Goal: Navigation & Orientation: Understand site structure

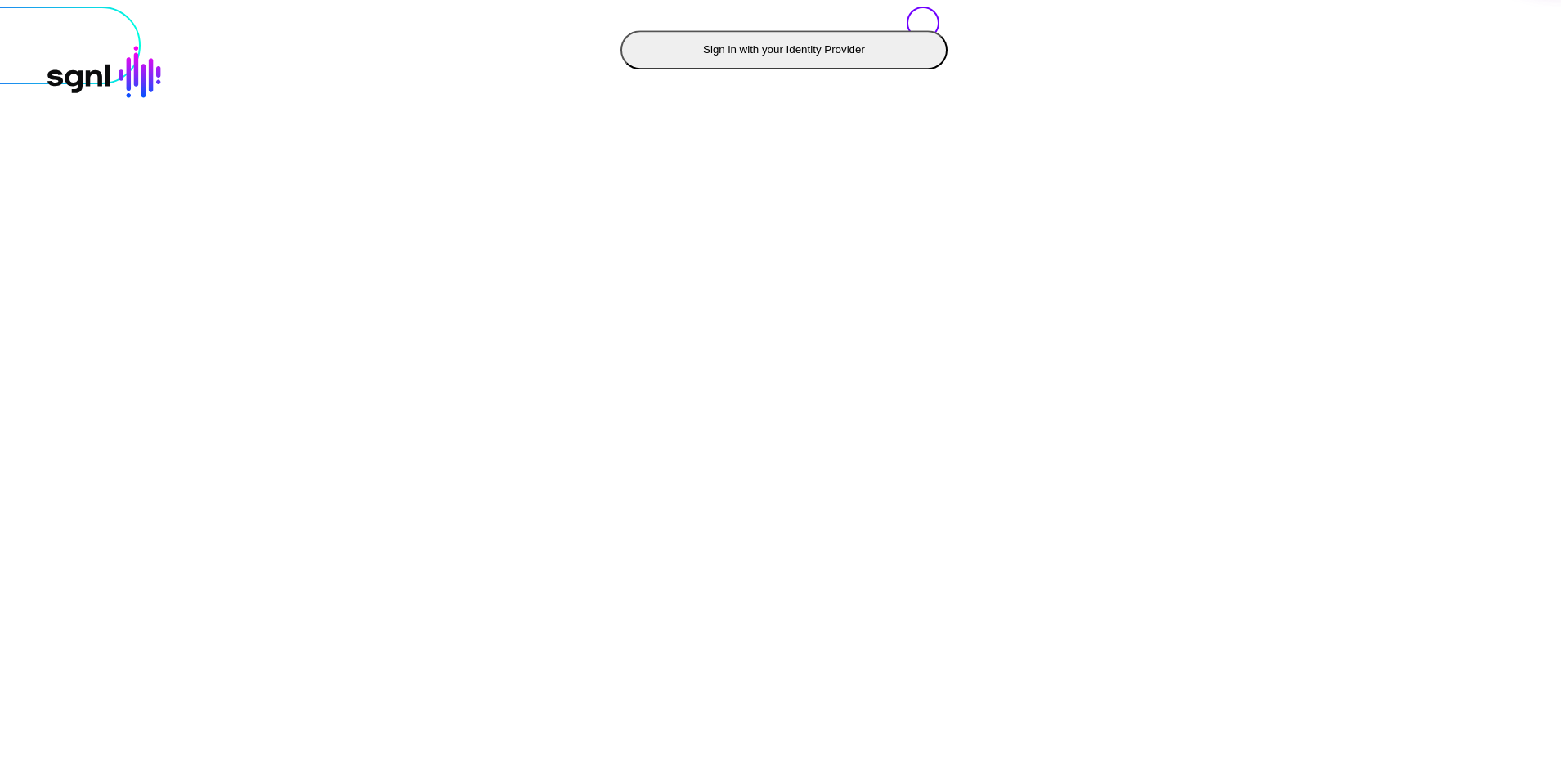
click at [621, 69] on button "Sign in with your Identity Provider" at bounding box center [784, 49] width 327 height 39
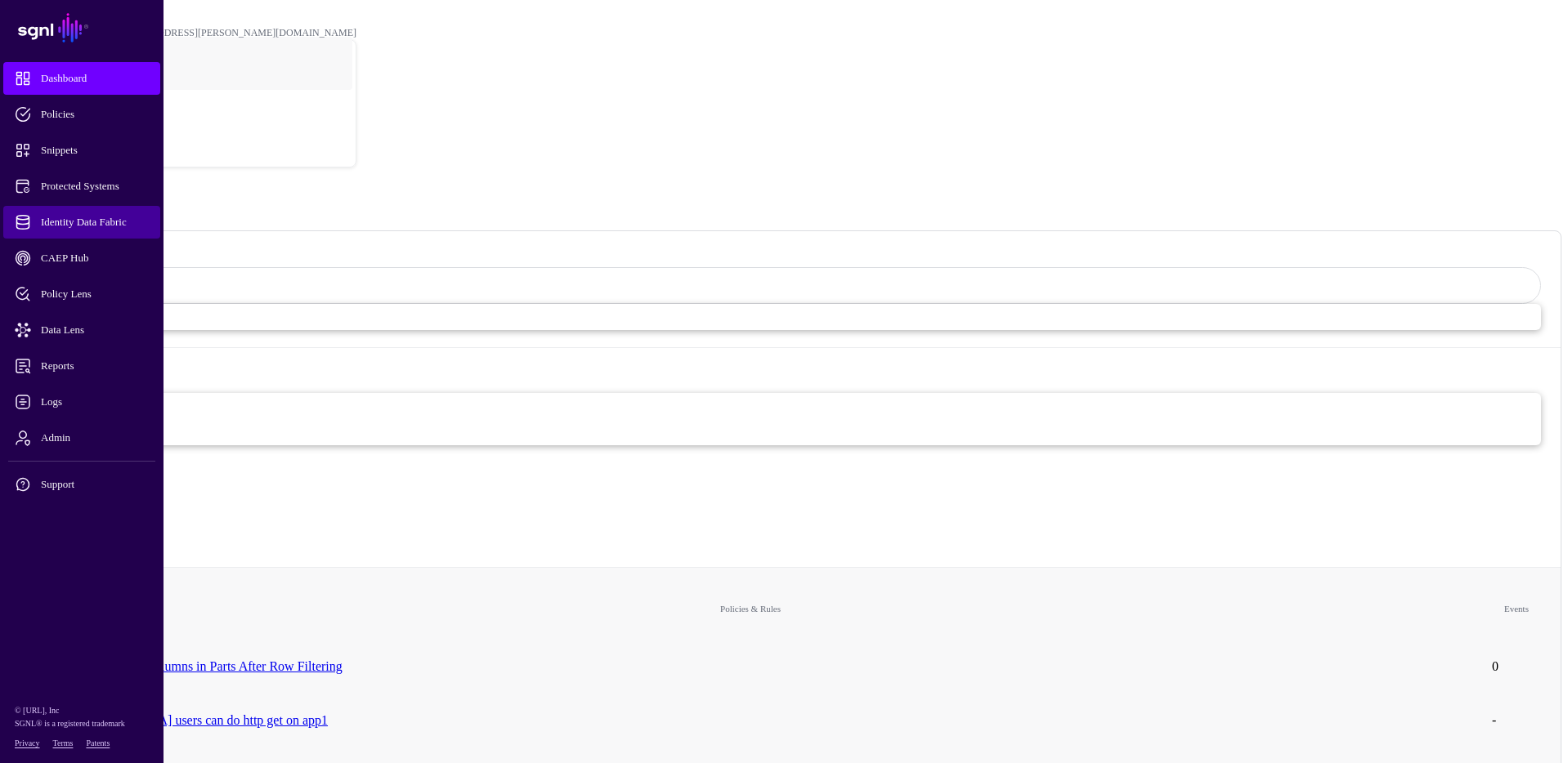
click at [100, 225] on span "Identity Data Fabric" at bounding box center [94, 222] width 160 height 16
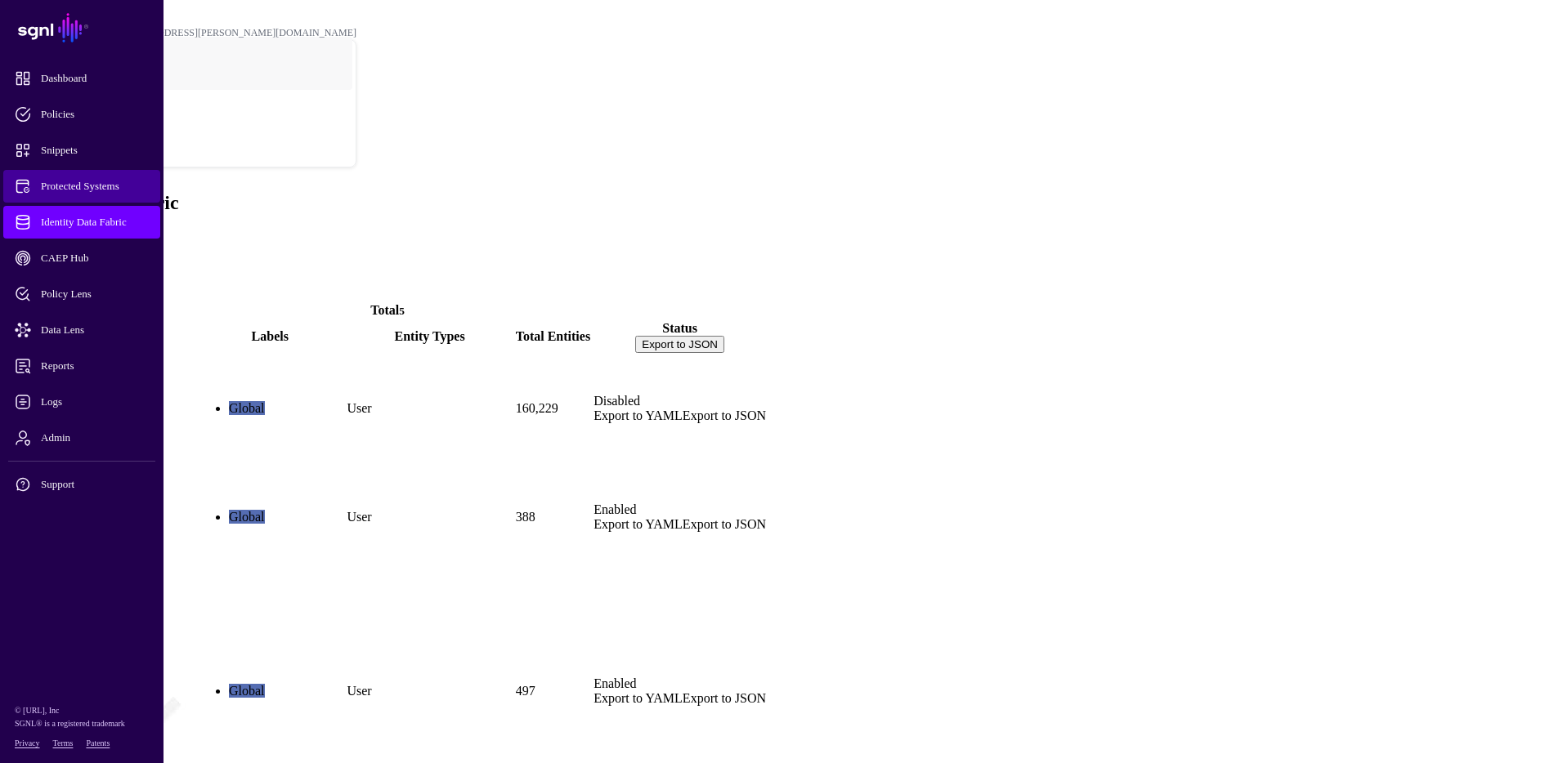
click at [92, 189] on span "Protected Systems" at bounding box center [94, 186] width 160 height 16
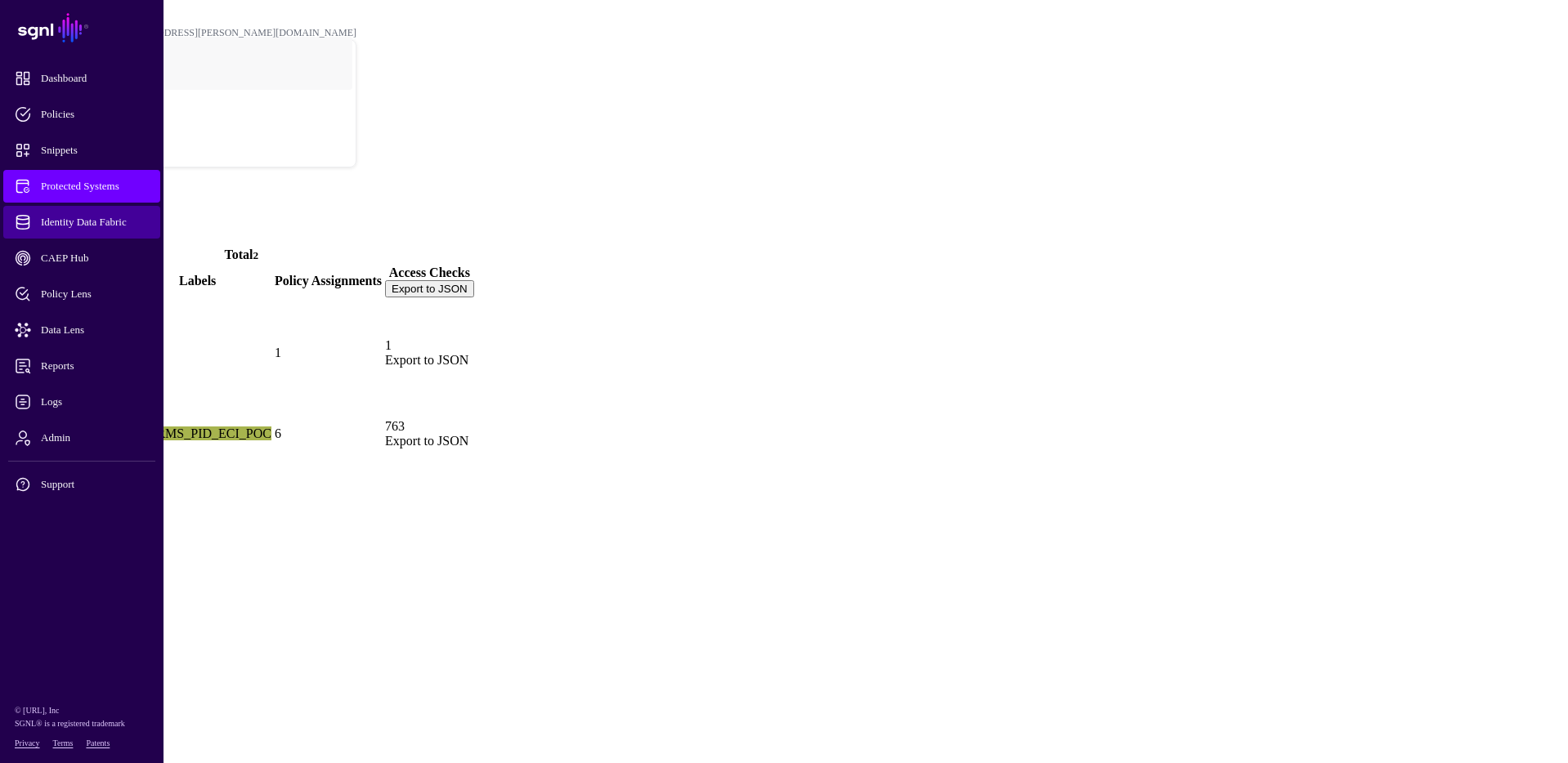
click at [76, 230] on span "Identity Data Fabric" at bounding box center [94, 222] width 160 height 16
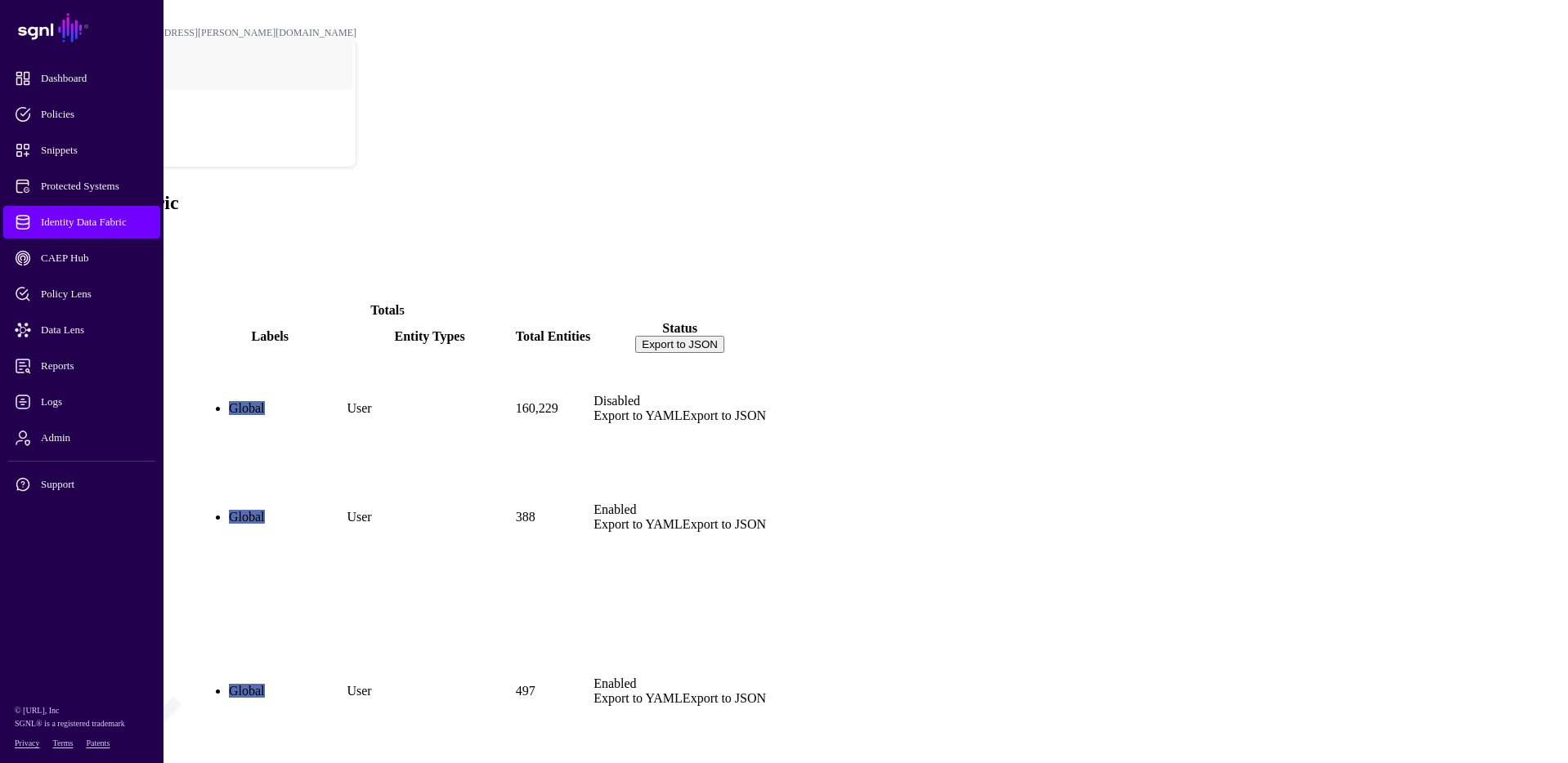
click at [76, 230] on span "Identity Data Fabric" at bounding box center [94, 222] width 160 height 16
